Goal: Task Accomplishment & Management: Complete application form

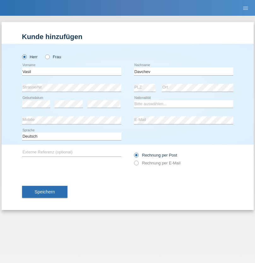
type input "Davchev"
select select "BG"
select select "C"
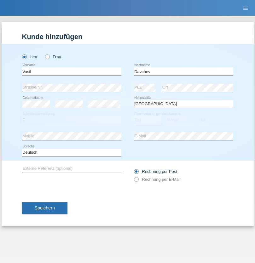
select select "01"
select select "04"
select select "2014"
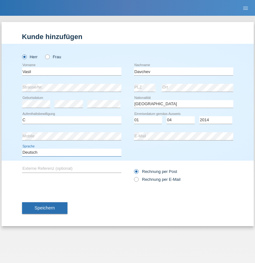
select select "en"
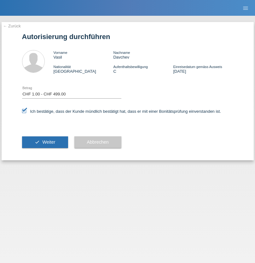
select select "1"
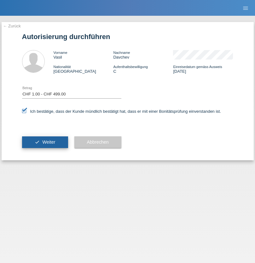
click at [45, 142] on span "Weiter" at bounding box center [48, 142] width 13 height 5
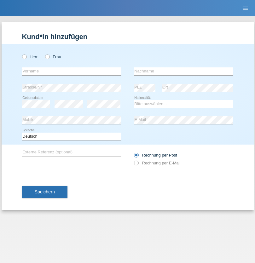
radio input "true"
click at [72, 71] on input "text" at bounding box center [71, 71] width 99 height 8
type input "naime"
click at [183, 71] on input "text" at bounding box center [183, 71] width 99 height 8
type input "llugiqi"
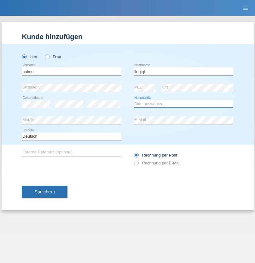
select select "CH"
radio input "true"
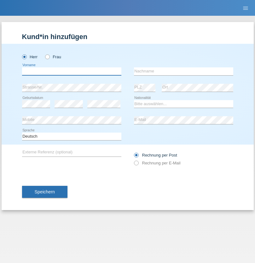
click at [72, 71] on input "text" at bounding box center [71, 71] width 99 height 8
type input "Shaban"
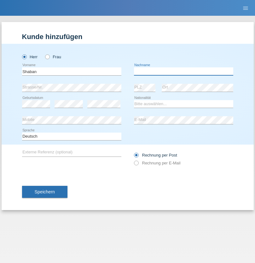
click at [183, 71] on input "text" at bounding box center [183, 71] width 99 height 8
type input "llugiqi"
select select "CH"
radio input "true"
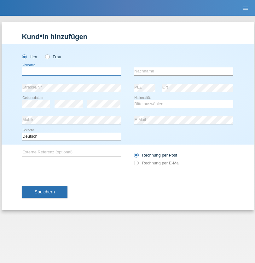
click at [72, 71] on input "text" at bounding box center [71, 71] width 99 height 8
type input "Ristic"
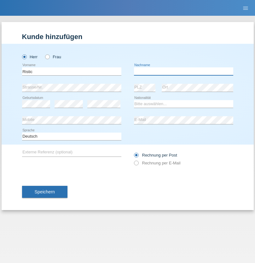
click at [183, 71] on input "text" at bounding box center [183, 71] width 99 height 8
type input "Marko"
select select "RS"
select select "C"
select select "06"
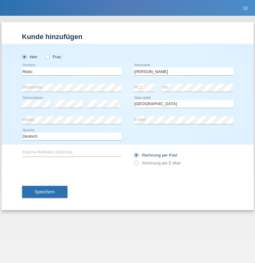
select select "05"
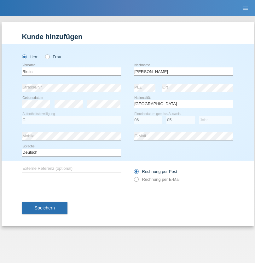
select select "2004"
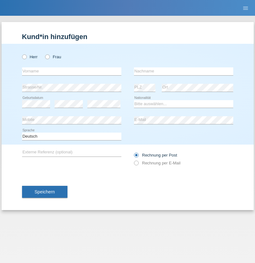
radio input "true"
click at [72, 71] on input "text" at bounding box center [71, 71] width 99 height 8
type input "Silvia"
click at [183, 71] on input "text" at bounding box center [183, 71] width 99 height 8
type input "Patera"
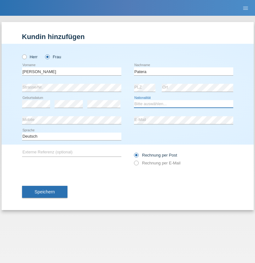
select select "CH"
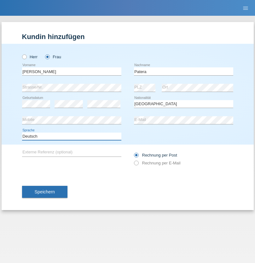
select select "en"
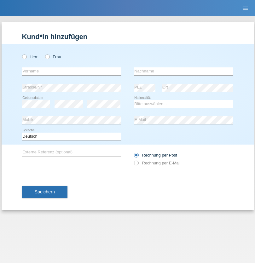
radio input "true"
click at [72, 71] on input "text" at bounding box center [71, 71] width 99 height 8
type input "Champing"
click at [183, 71] on input "text" at bounding box center [183, 71] width 99 height 8
type input "Malonga"
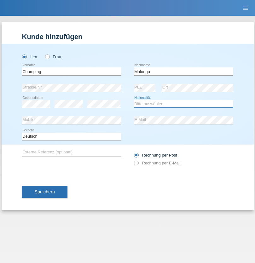
select select "CH"
radio input "true"
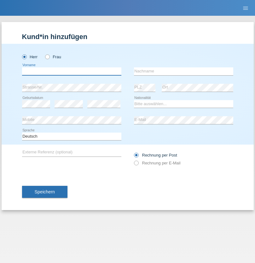
click at [72, 71] on input "text" at bounding box center [71, 71] width 99 height 8
type input "Djordjevic"
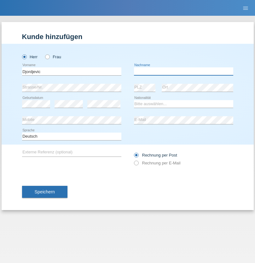
click at [183, 71] on input "text" at bounding box center [183, 71] width 99 height 8
type input "Radosav"
select select "RS"
select select "C"
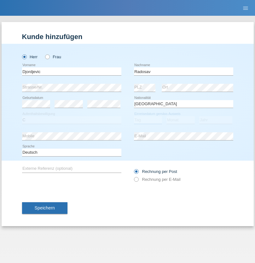
select select "10"
select select "03"
select select "1989"
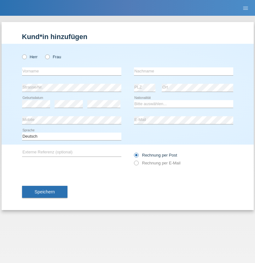
radio input "true"
click at [72, 71] on input "text" at bounding box center [71, 71] width 99 height 8
type input "[PERSON_NAME]"
click at [183, 71] on input "text" at bounding box center [183, 71] width 99 height 8
type input "Sakhi"
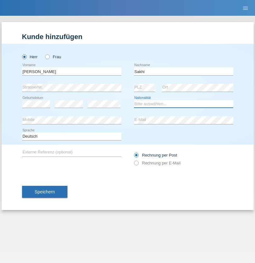
select select "IT"
select select "C"
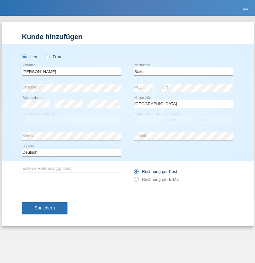
select select "24"
select select "10"
select select "2021"
